Goal: Task Accomplishment & Management: Manage account settings

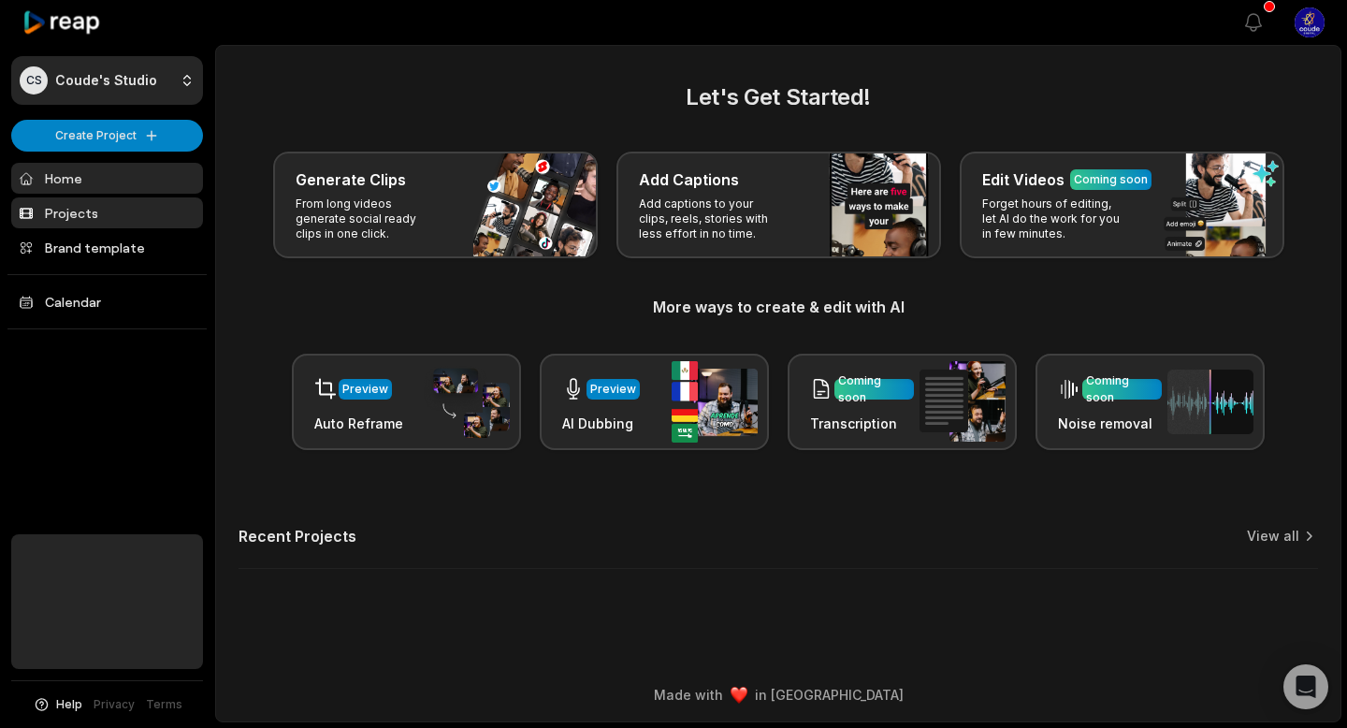
click at [140, 221] on link "Projects" at bounding box center [107, 212] width 192 height 31
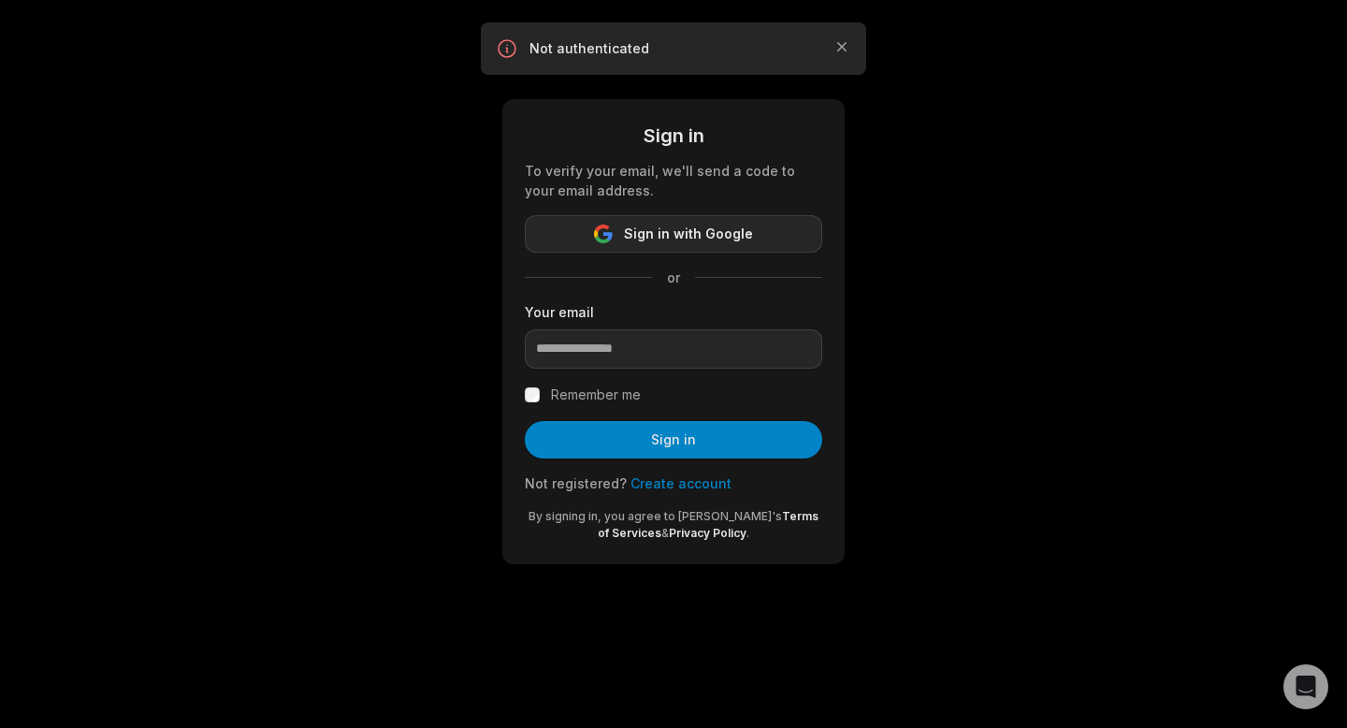
click at [694, 239] on span "Sign in with Google" at bounding box center [688, 234] width 129 height 22
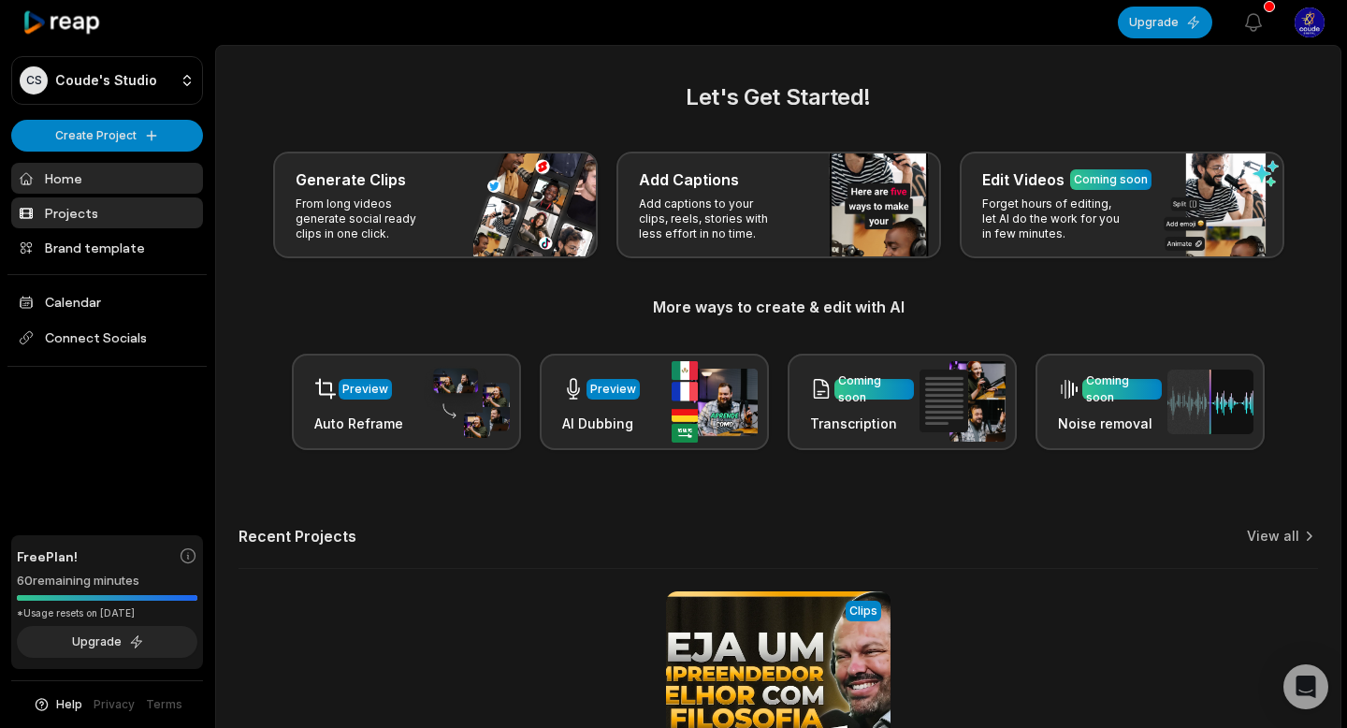
click at [116, 225] on link "Projects" at bounding box center [107, 212] width 192 height 31
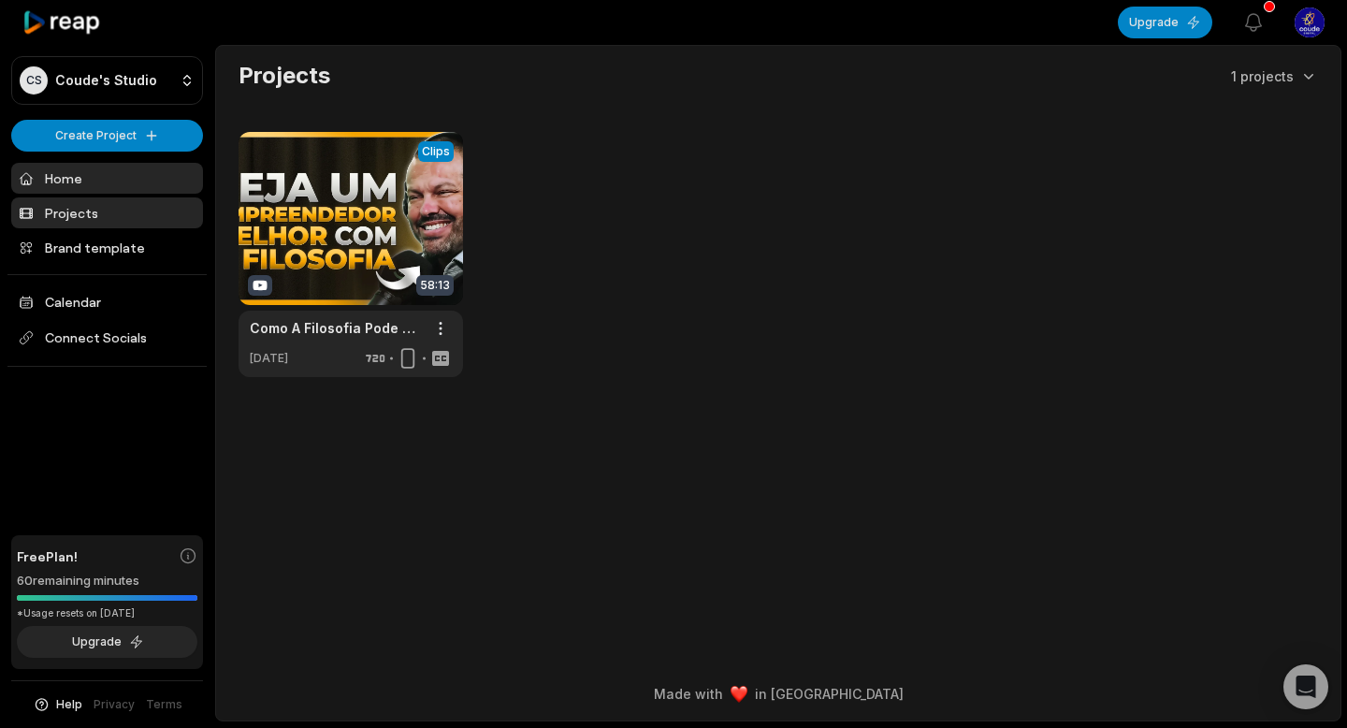
click at [137, 174] on link "Home" at bounding box center [107, 178] width 192 height 31
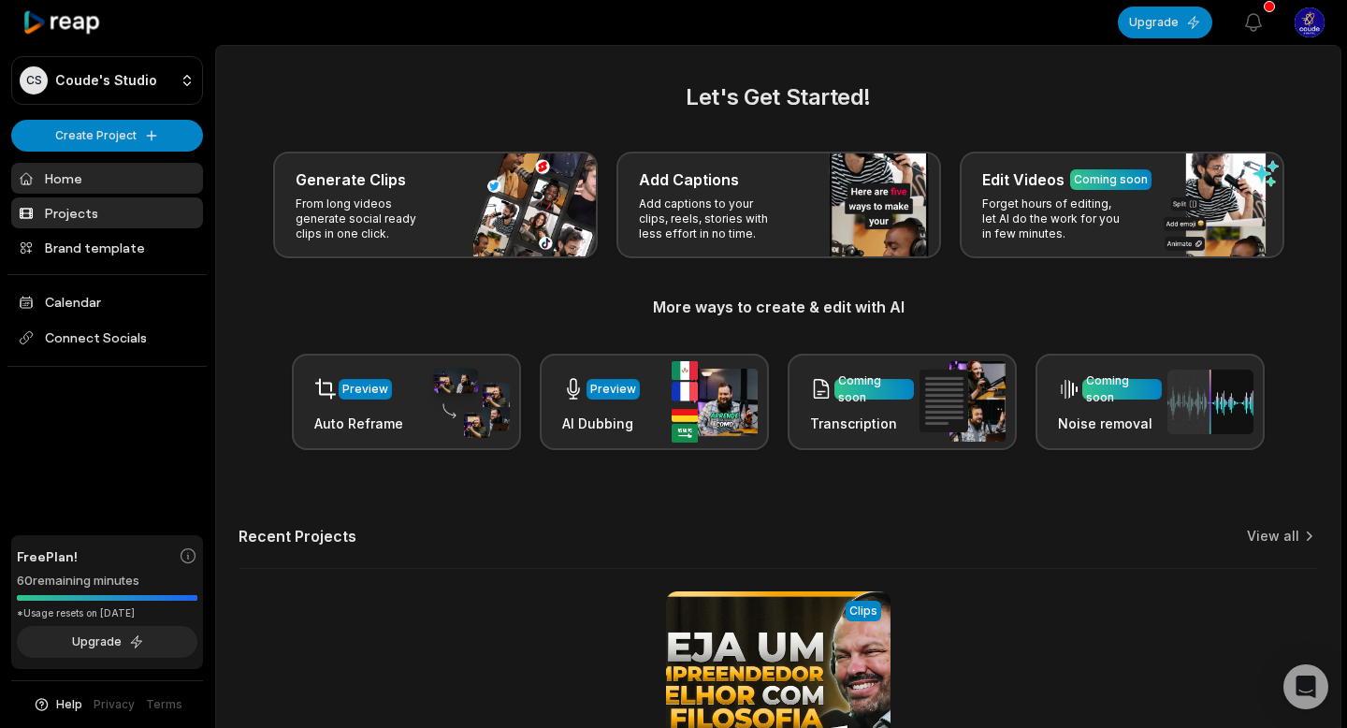
click at [129, 211] on link "Projects" at bounding box center [107, 212] width 192 height 31
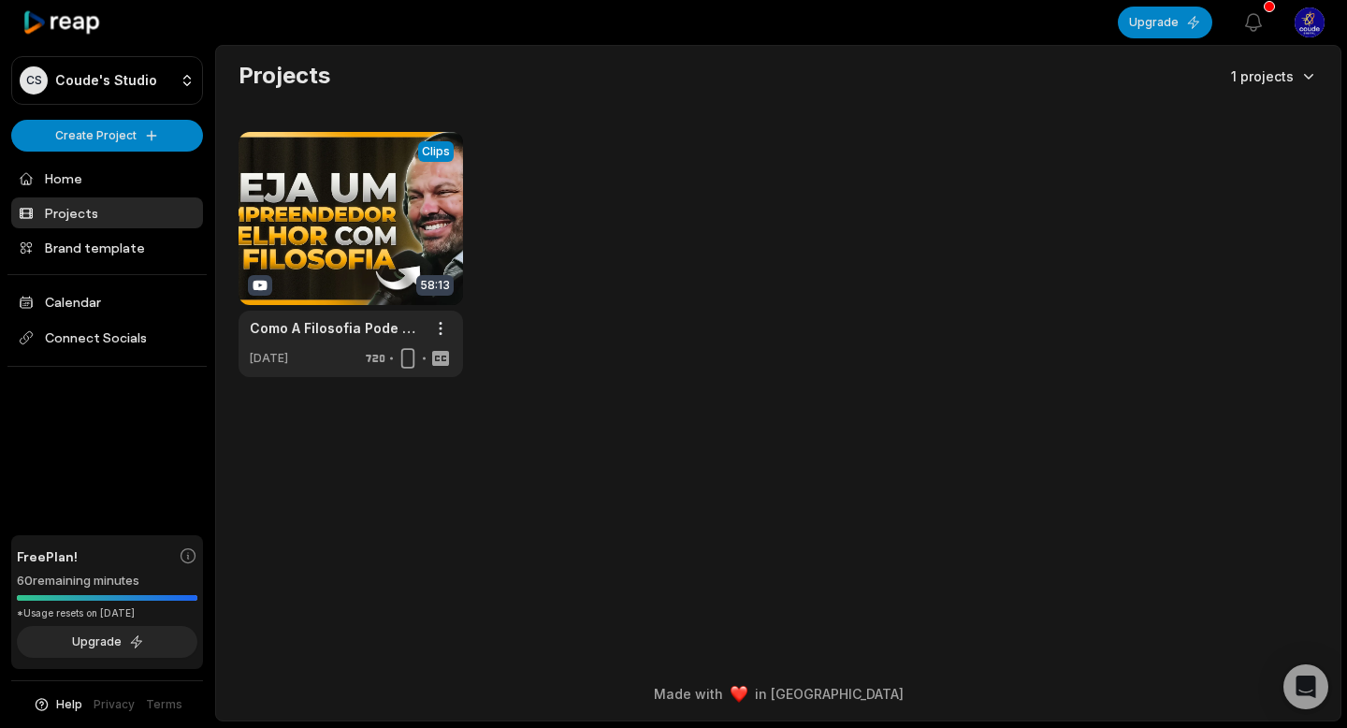
click at [1314, 77] on html "CS Coude's Studio Create Project Home Projects Brand template Calendar Connect …" at bounding box center [673, 364] width 1347 height 728
click at [1255, 115] on div "Projects" at bounding box center [1253, 109] width 122 height 31
click at [1309, 82] on html "CS Coude's Studio Create Project Home Projects Brand template Calendar Connect …" at bounding box center [673, 364] width 1347 height 728
click at [1265, 146] on div "Archived" at bounding box center [1253, 140] width 122 height 31
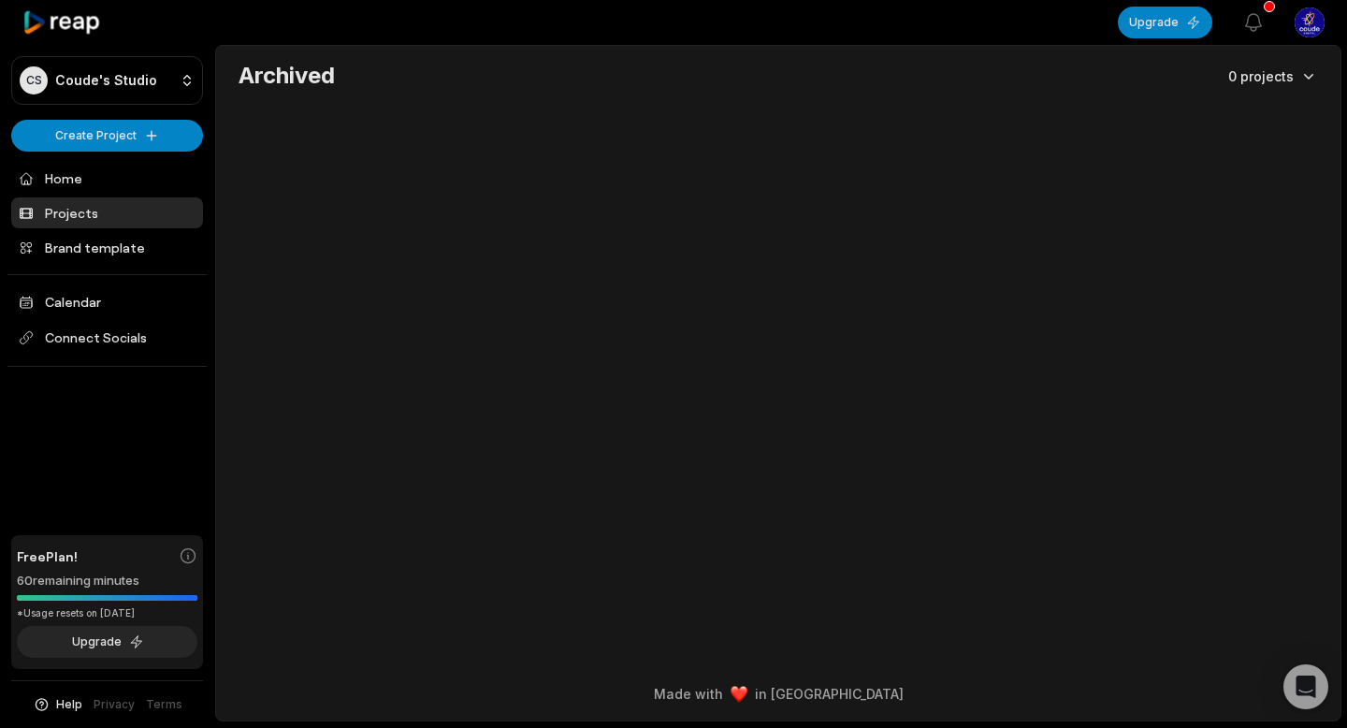
click at [1307, 80] on html "CS Coude's Studio Create Project Home Projects Brand template Calendar Connect …" at bounding box center [673, 364] width 1347 height 728
click at [1270, 119] on div "Projects" at bounding box center [1253, 109] width 122 height 31
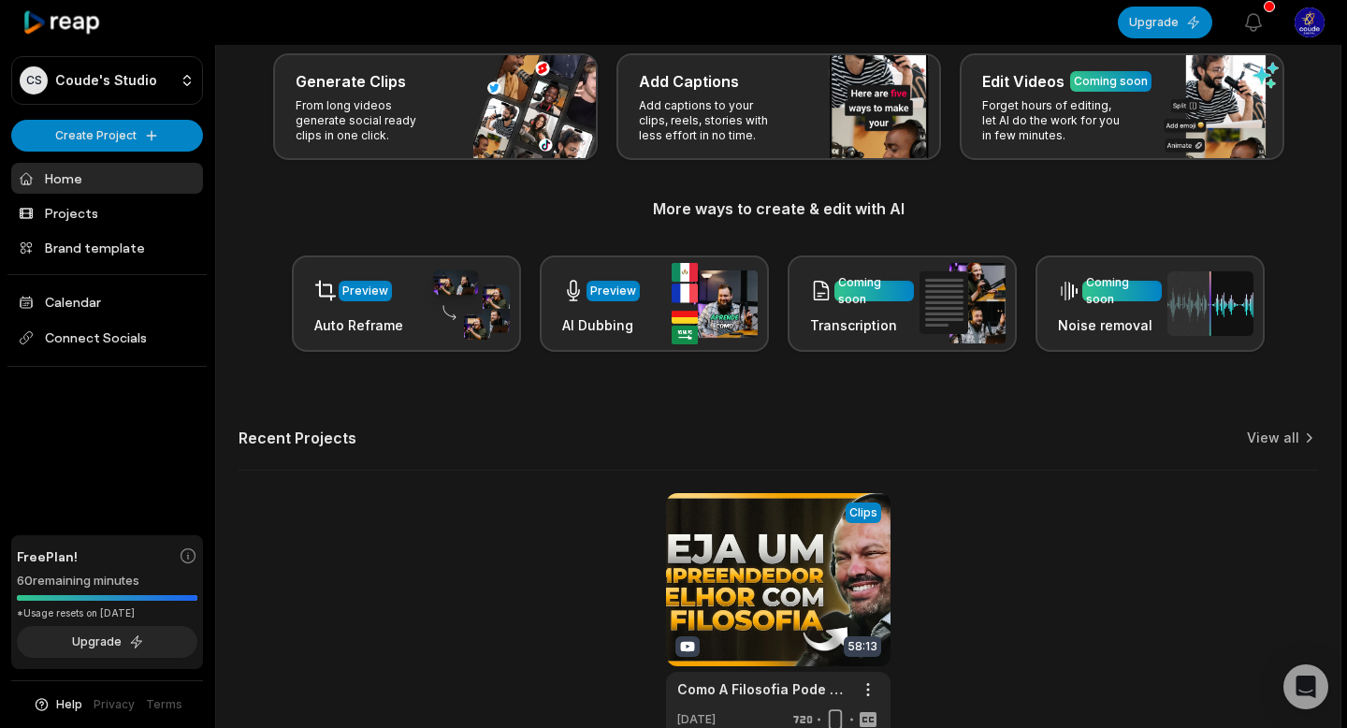
scroll to position [206, 0]
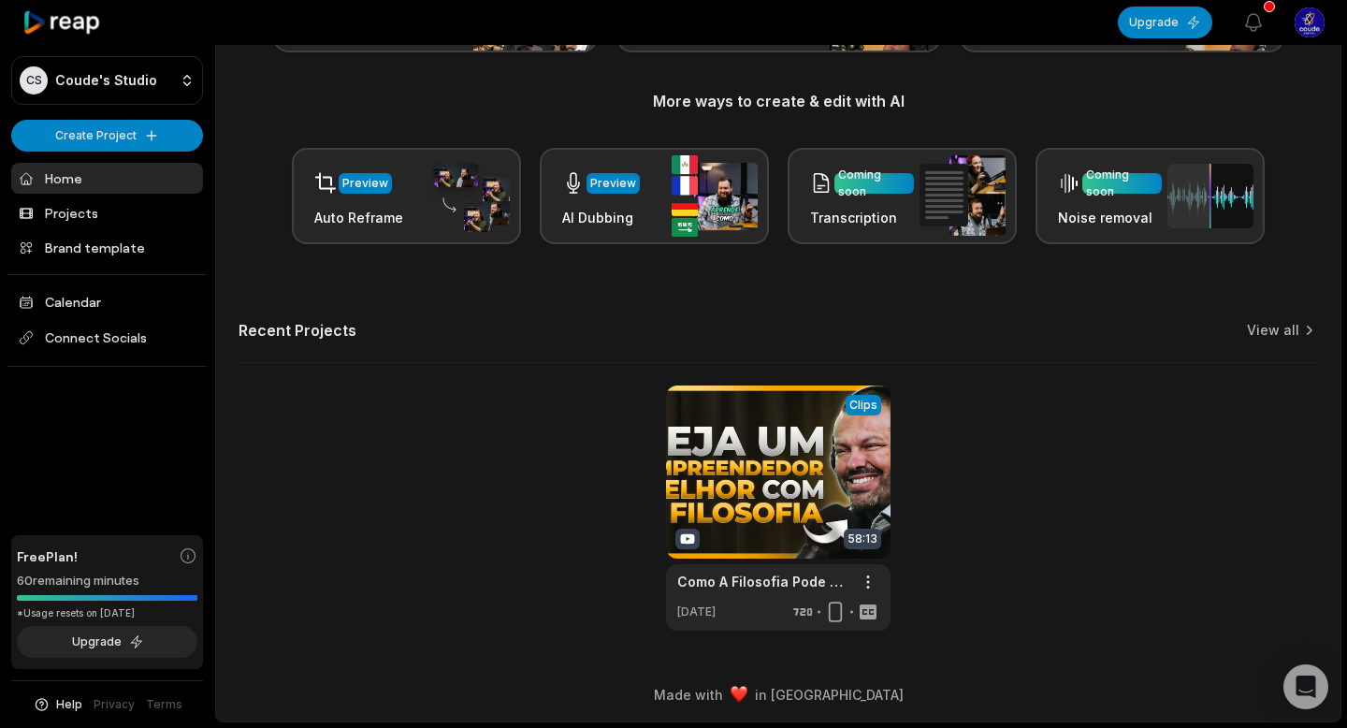
click at [82, 30] on icon at bounding box center [62, 22] width 80 height 25
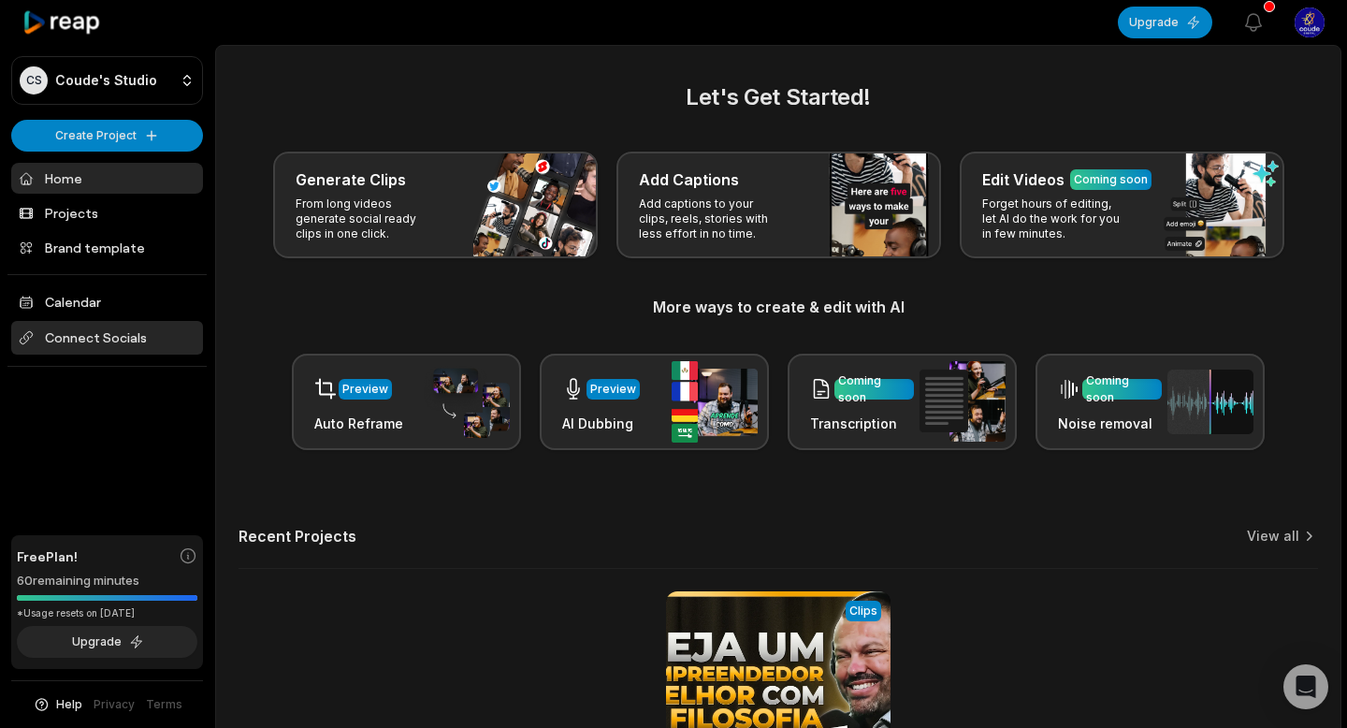
click at [157, 341] on span "Connect Socials" at bounding box center [107, 338] width 192 height 34
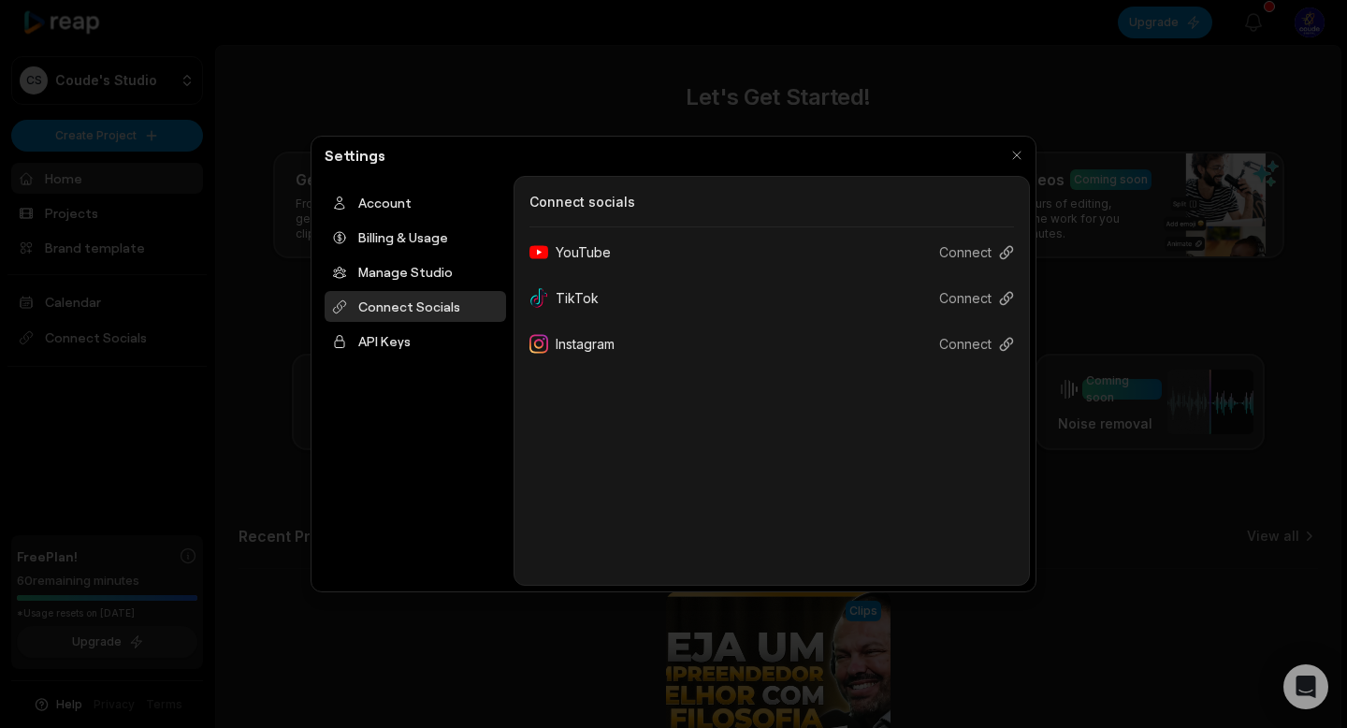
click at [124, 322] on div at bounding box center [673, 364] width 1347 height 728
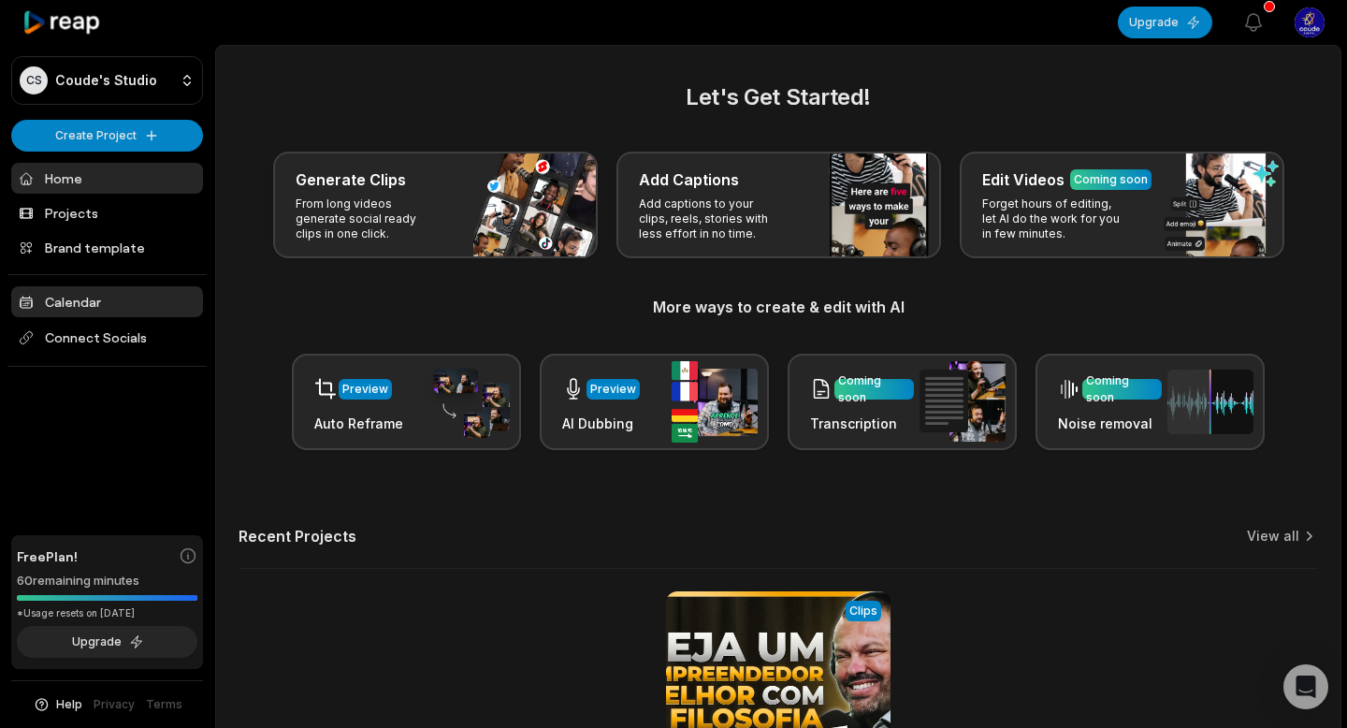
click at [123, 308] on link "Calendar" at bounding box center [107, 301] width 192 height 31
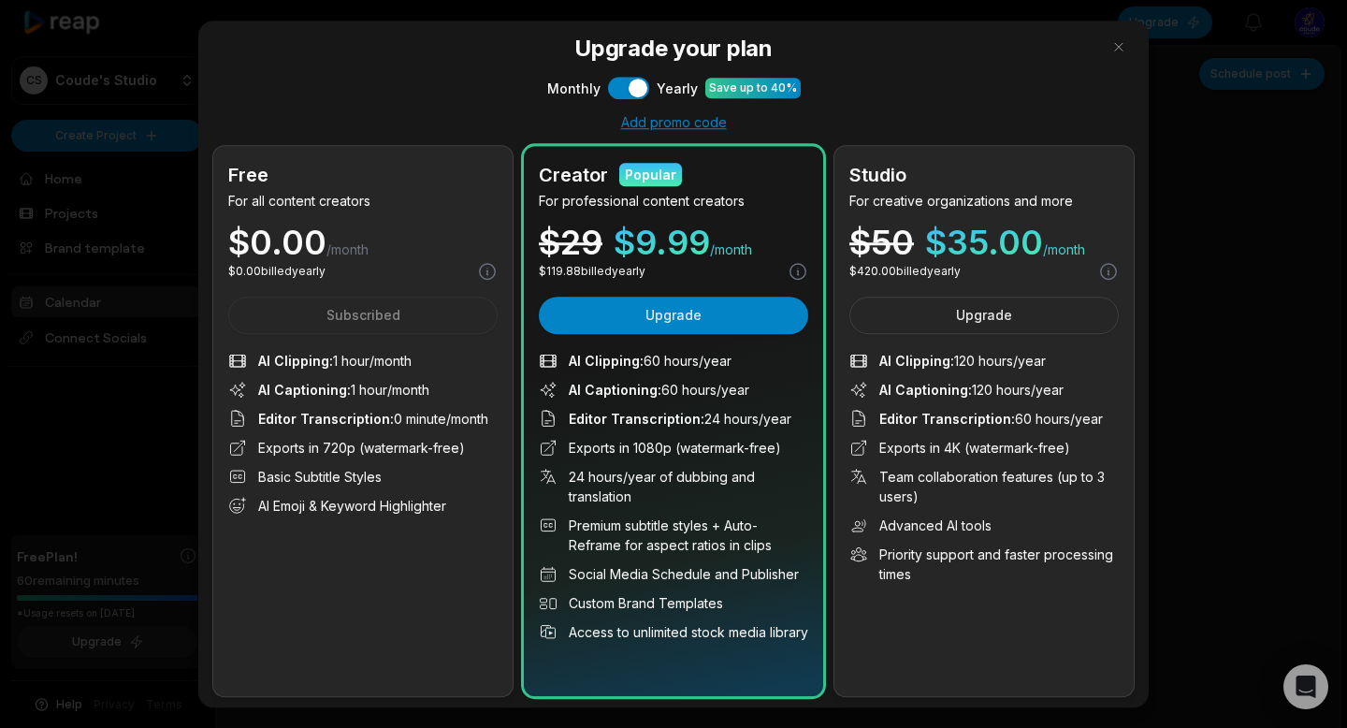
click at [141, 255] on div at bounding box center [673, 364] width 1347 height 728
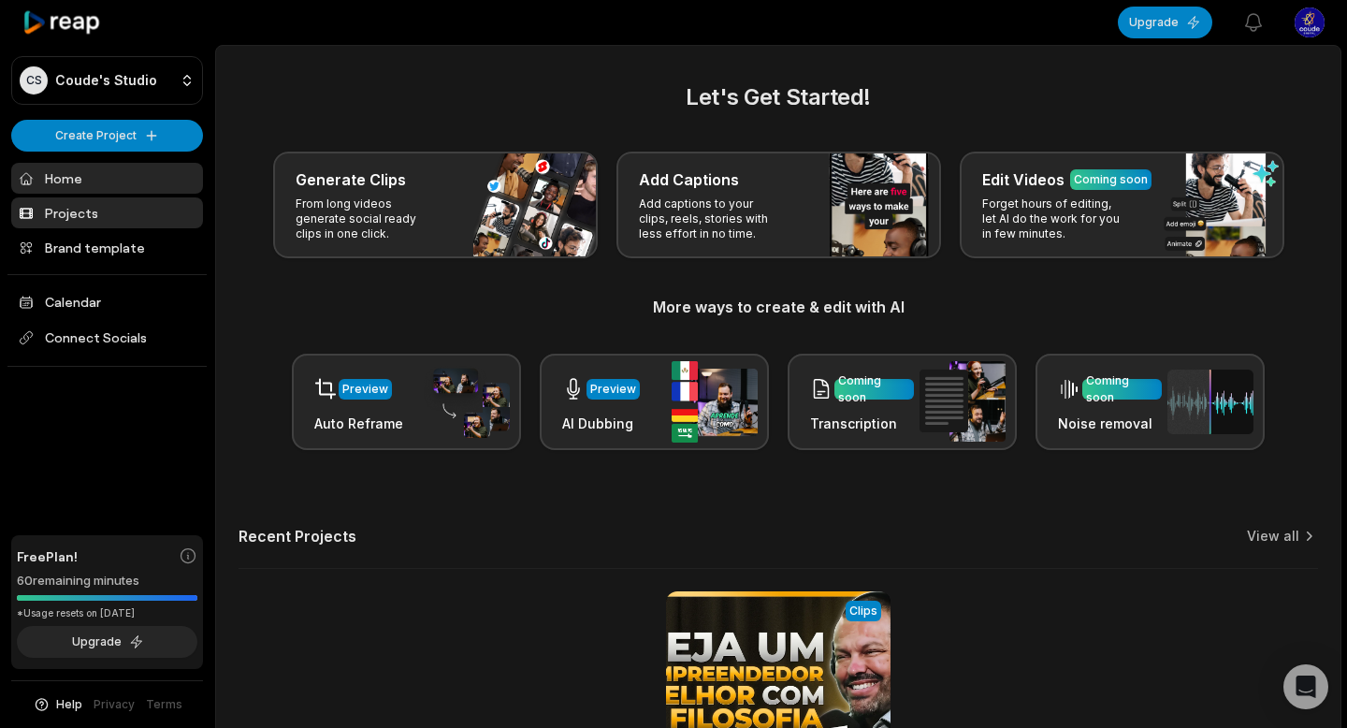
click at [138, 217] on link "Projects" at bounding box center [107, 212] width 192 height 31
click at [1265, 29] on button "View notifications" at bounding box center [1253, 22] width 41 height 41
click at [147, 257] on link "Brand template" at bounding box center [107, 247] width 192 height 31
click at [120, 219] on link "Projects" at bounding box center [107, 212] width 192 height 31
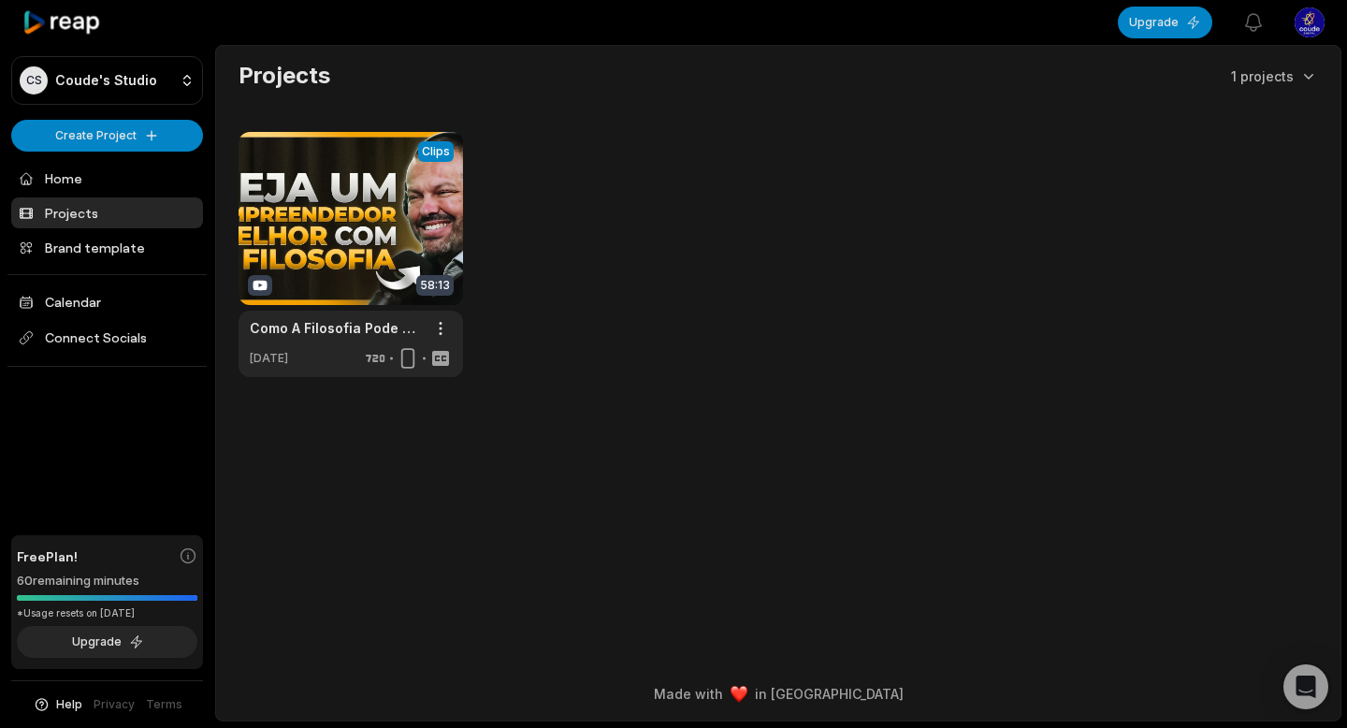
click at [100, 216] on link "Projects" at bounding box center [107, 212] width 192 height 31
click at [1314, 36] on html "CS Coude's Studio Create Project Home Projects Brand template Calendar Connect …" at bounding box center [673, 364] width 1347 height 728
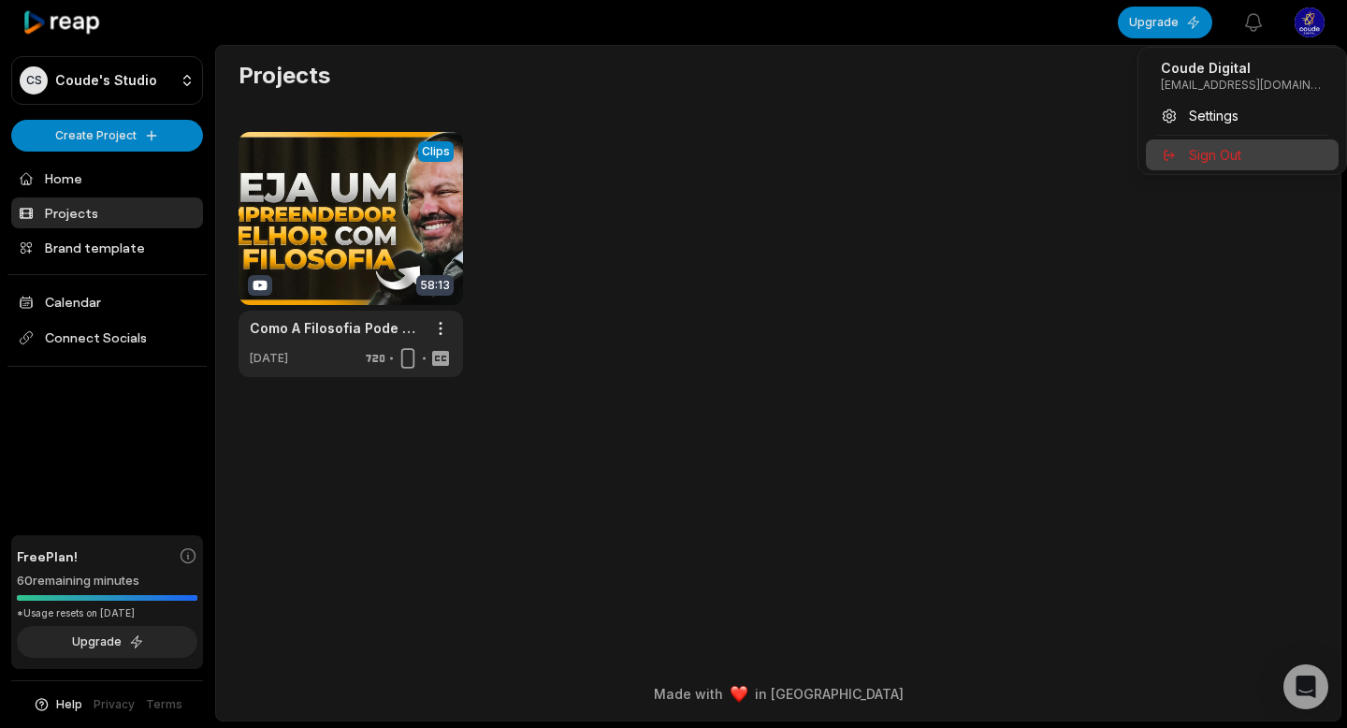
click at [1253, 165] on div "Sign Out" at bounding box center [1242, 154] width 193 height 31
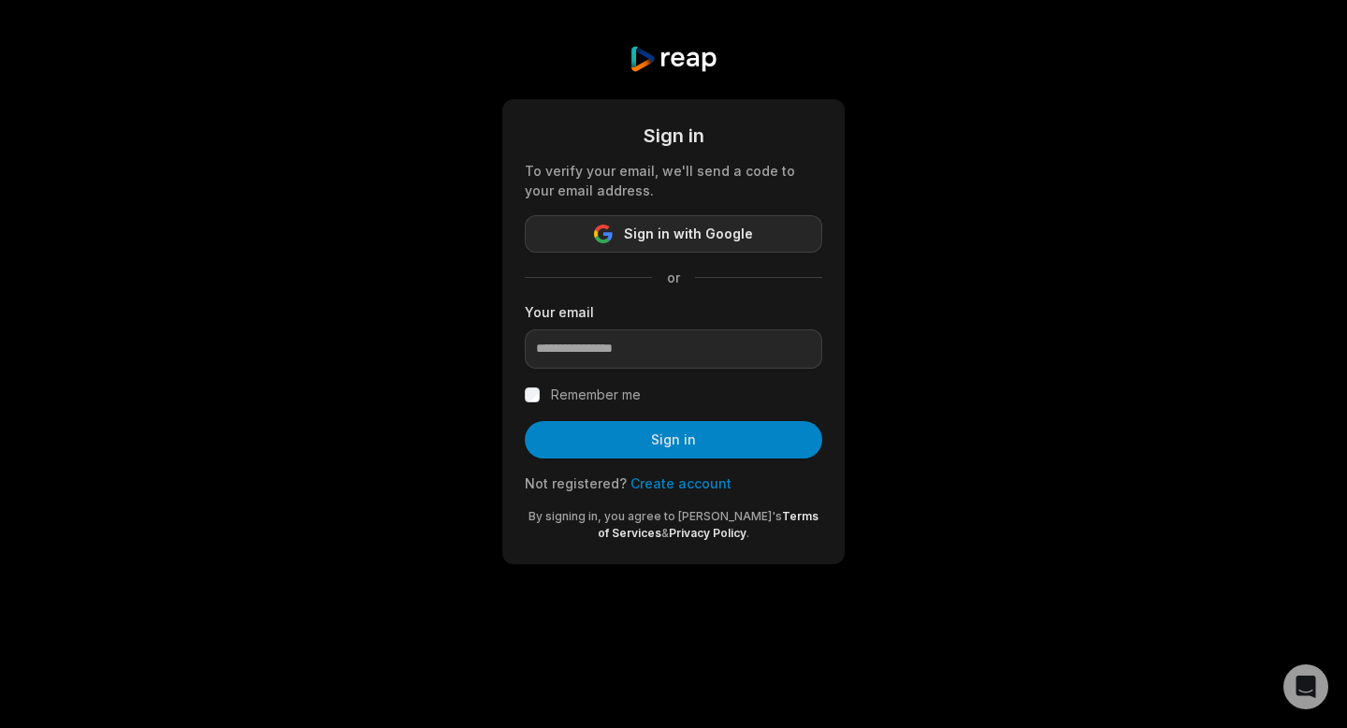
click at [665, 239] on span "Sign in with Google" at bounding box center [688, 234] width 129 height 22
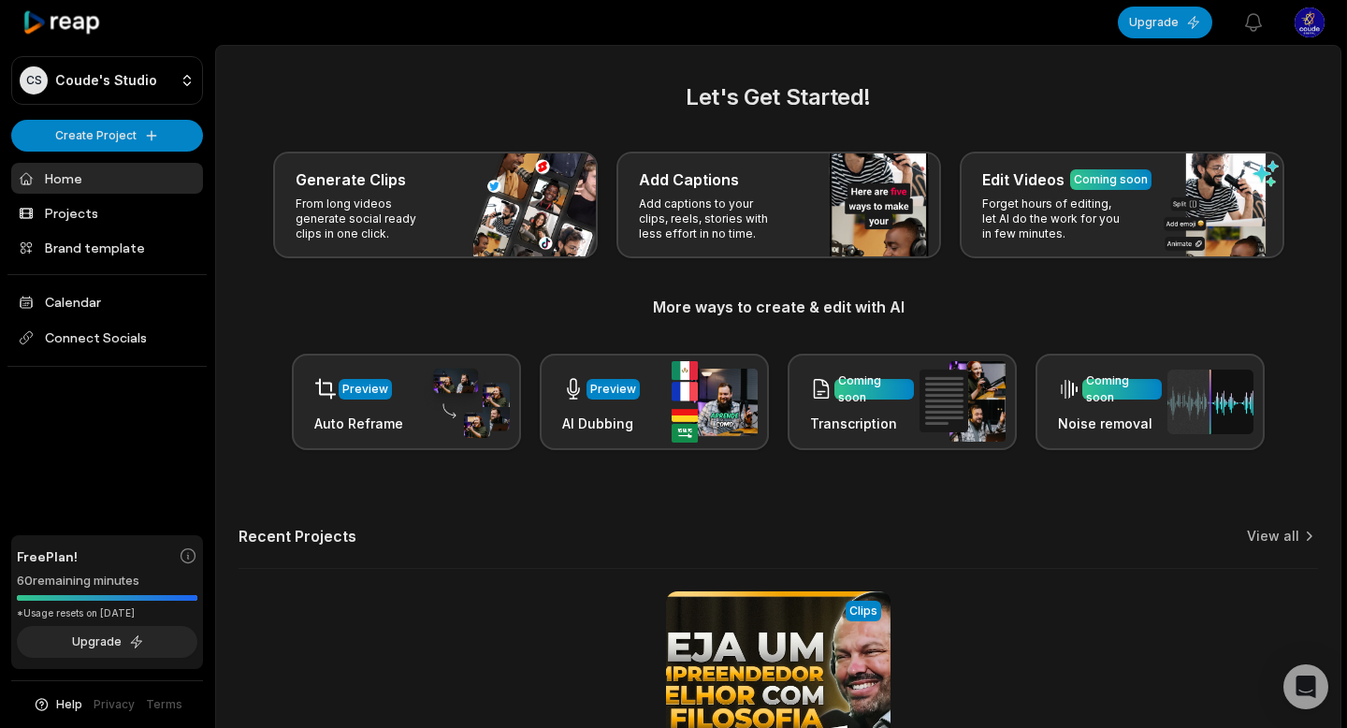
click at [1314, 38] on html "CS Coude's Studio Create Project Home Projects Brand template Calendar Connect …" at bounding box center [673, 364] width 1347 height 728
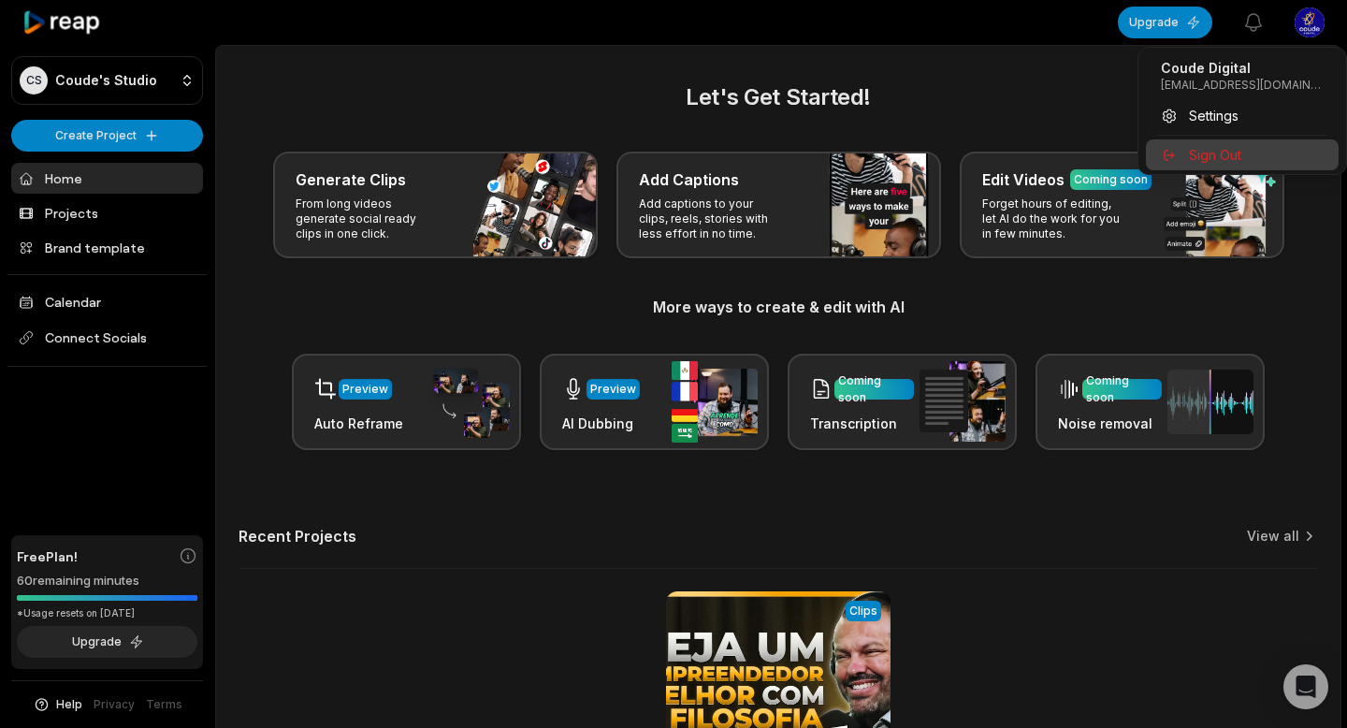
click at [1246, 140] on div "Sign Out" at bounding box center [1242, 154] width 193 height 31
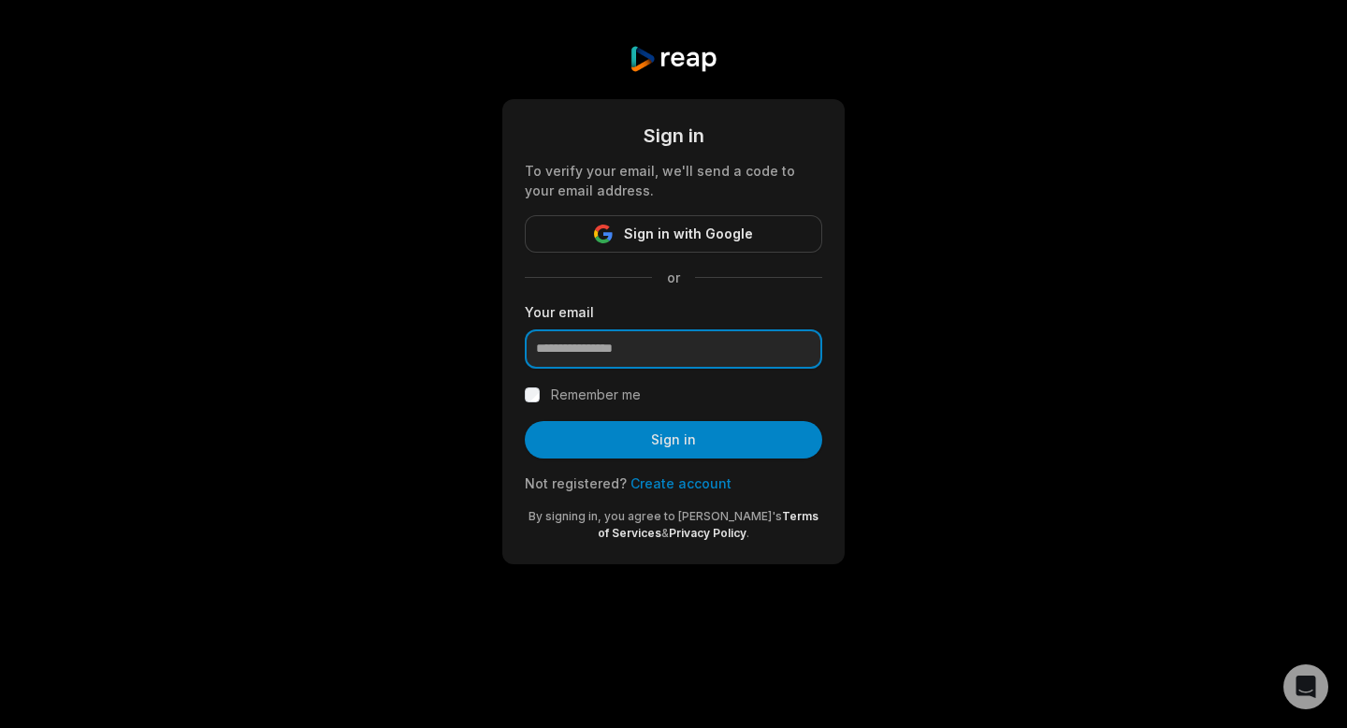
click at [705, 361] on input "email" at bounding box center [674, 348] width 298 height 39
paste input "**********"
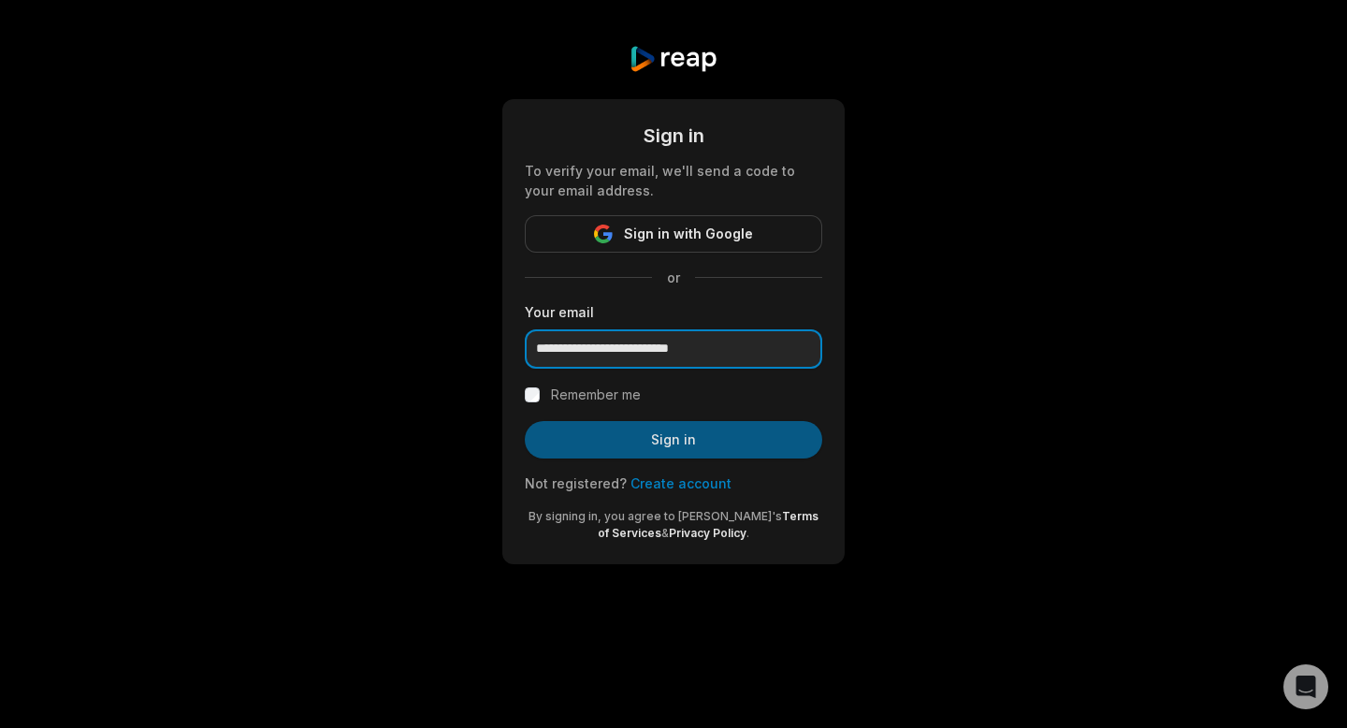
type input "**********"
click at [711, 440] on button "Sign in" at bounding box center [674, 439] width 298 height 37
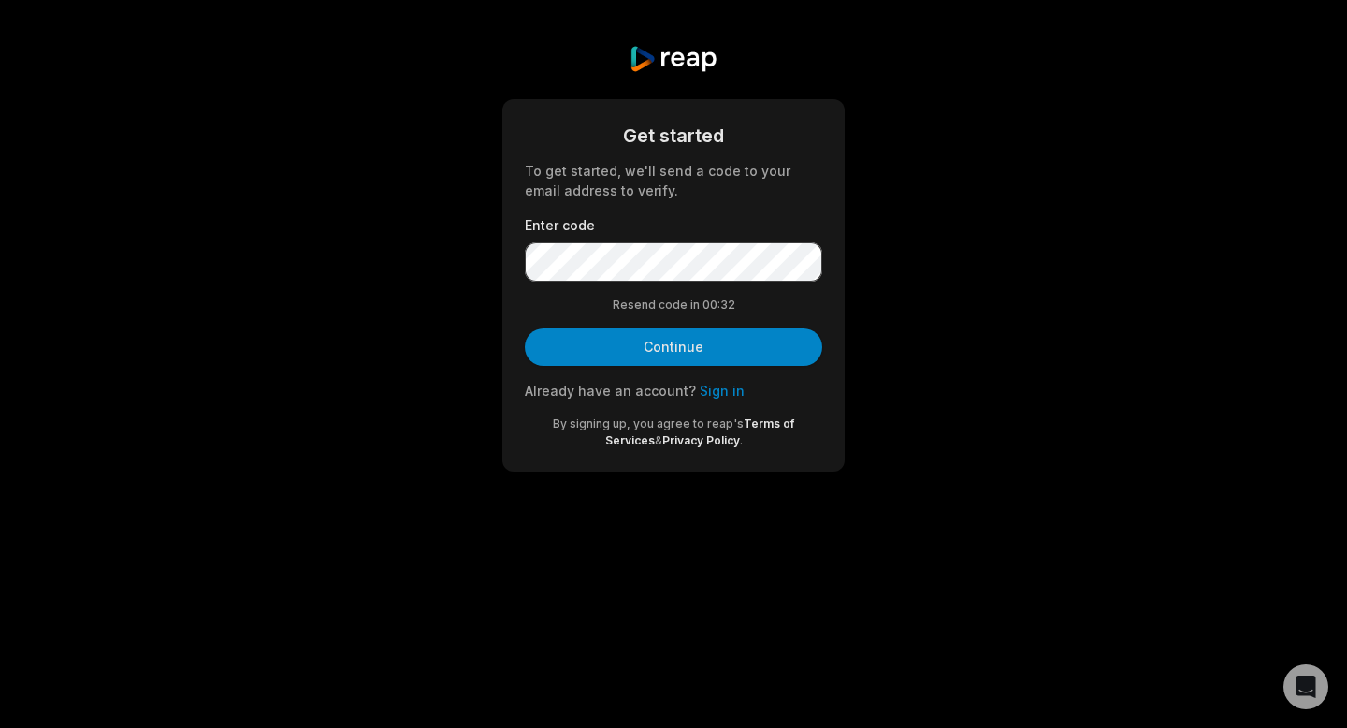
click at [726, 325] on form "Get started To get started, we'll send a code to your email address to verify. …" at bounding box center [674, 285] width 298 height 327
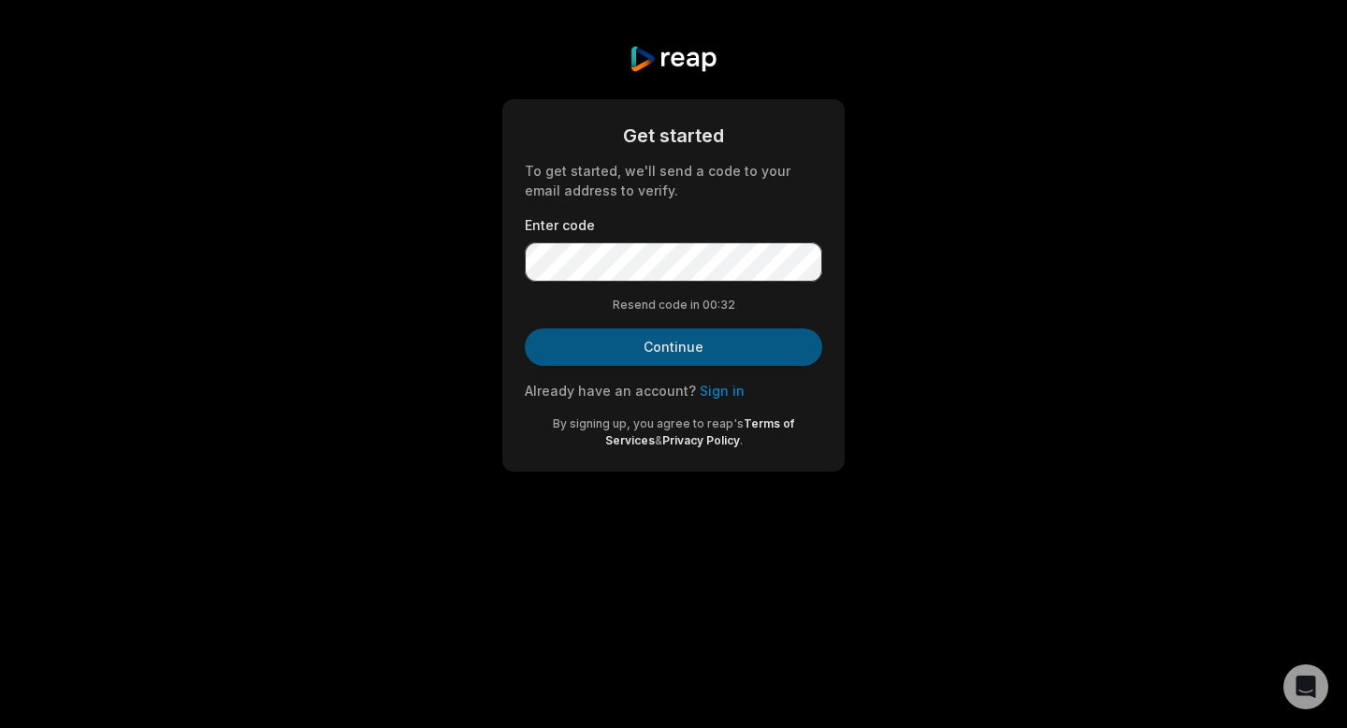
click at [730, 353] on button "Continue" at bounding box center [674, 346] width 298 height 37
click at [631, 353] on button "Continue" at bounding box center [674, 346] width 298 height 37
